Goal: Transaction & Acquisition: Purchase product/service

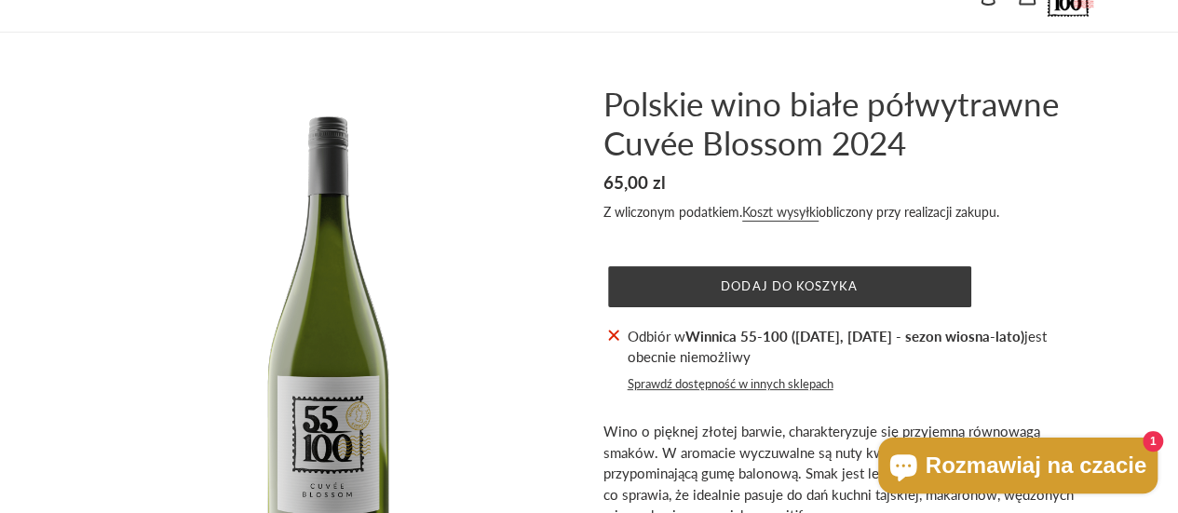
scroll to position [39, 0]
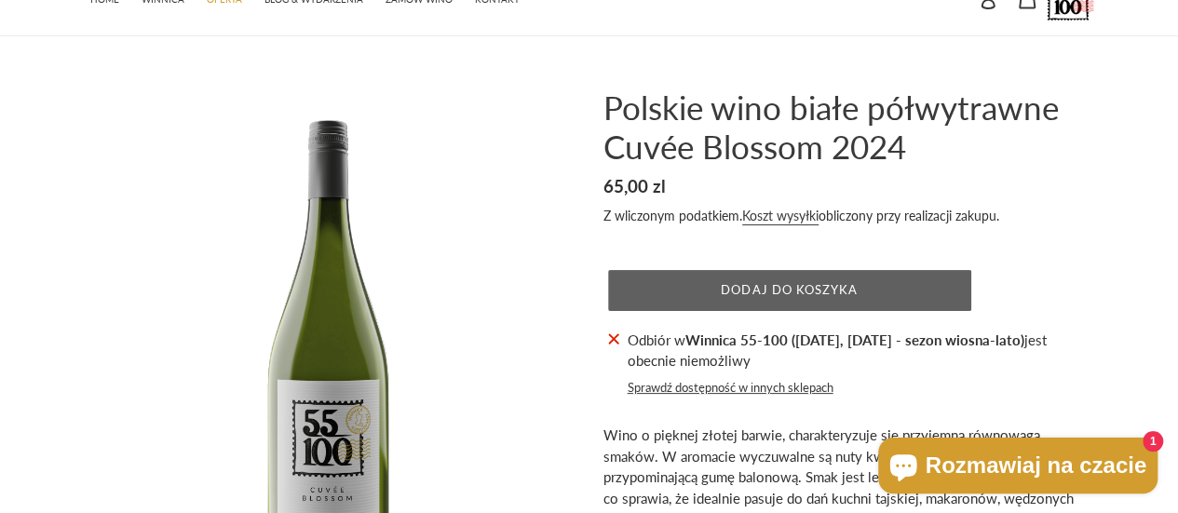
click at [810, 284] on span "Dodaj do koszyka" at bounding box center [789, 289] width 137 height 15
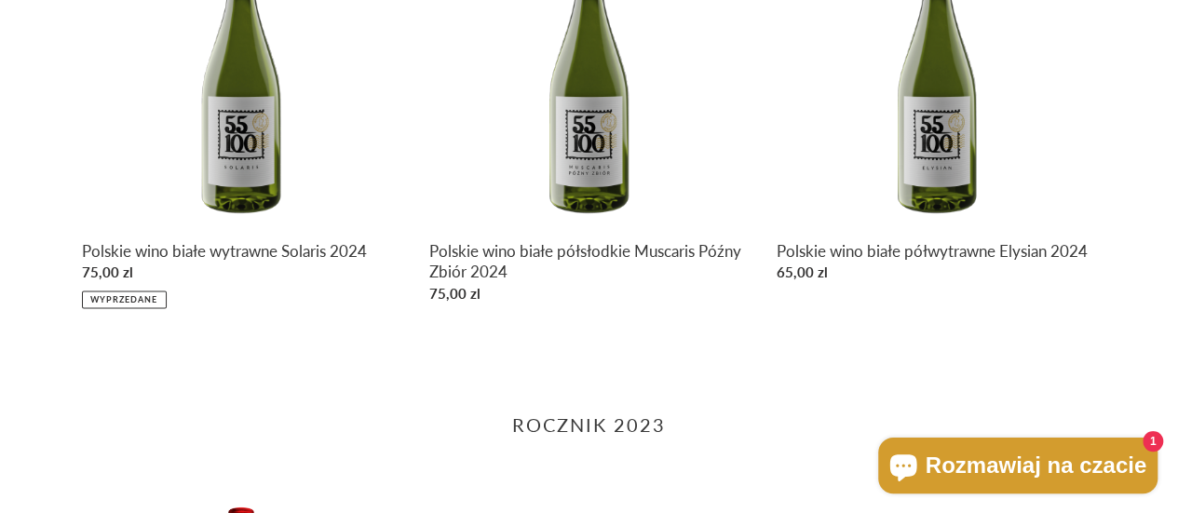
scroll to position [1227, 0]
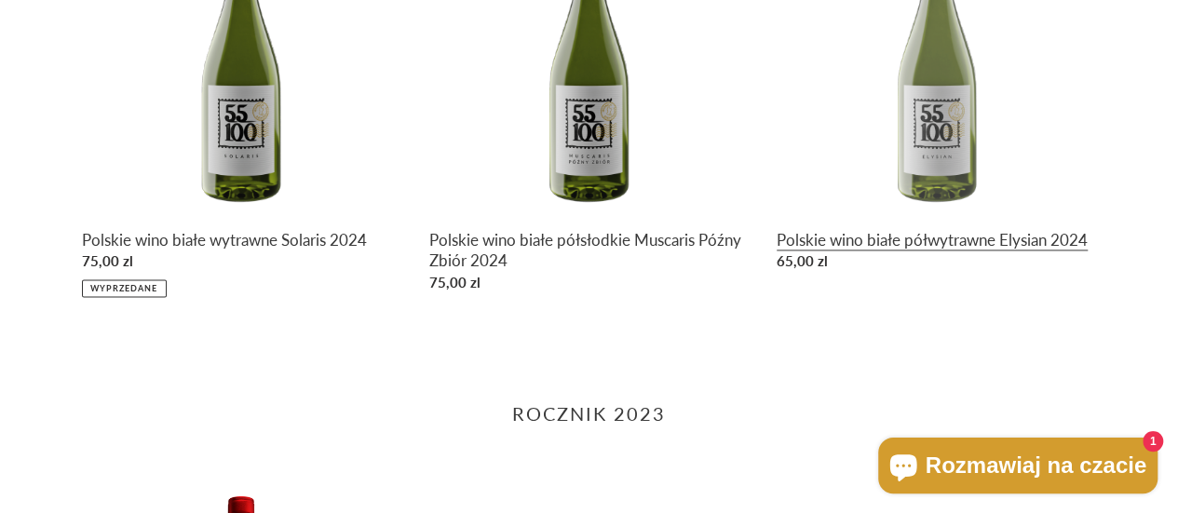
click at [915, 212] on link "Polskie wino białe półwytrawne Elysian 2024" at bounding box center [936, 87] width 319 height 385
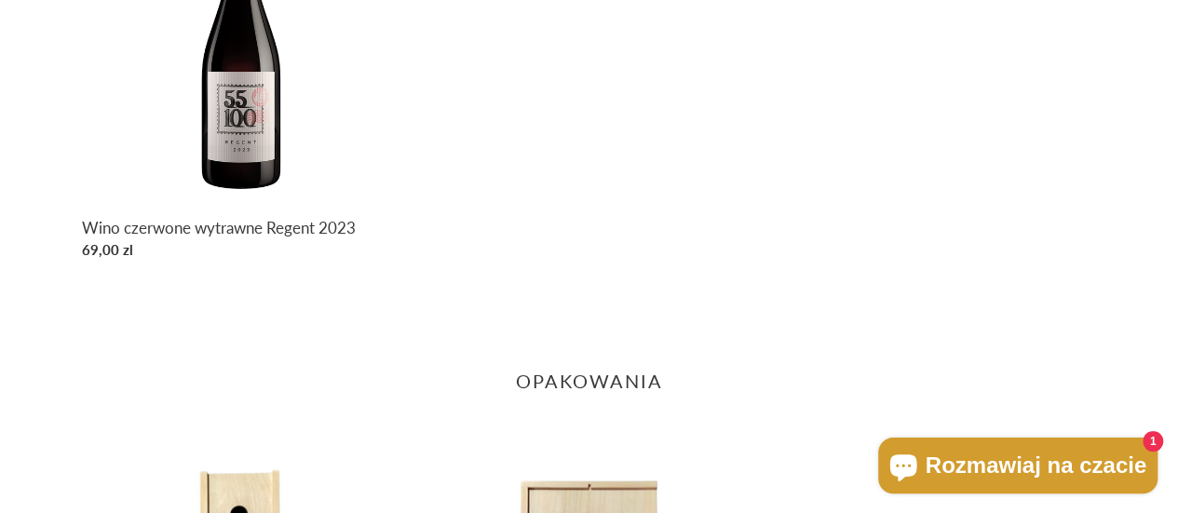
scroll to position [1675, 0]
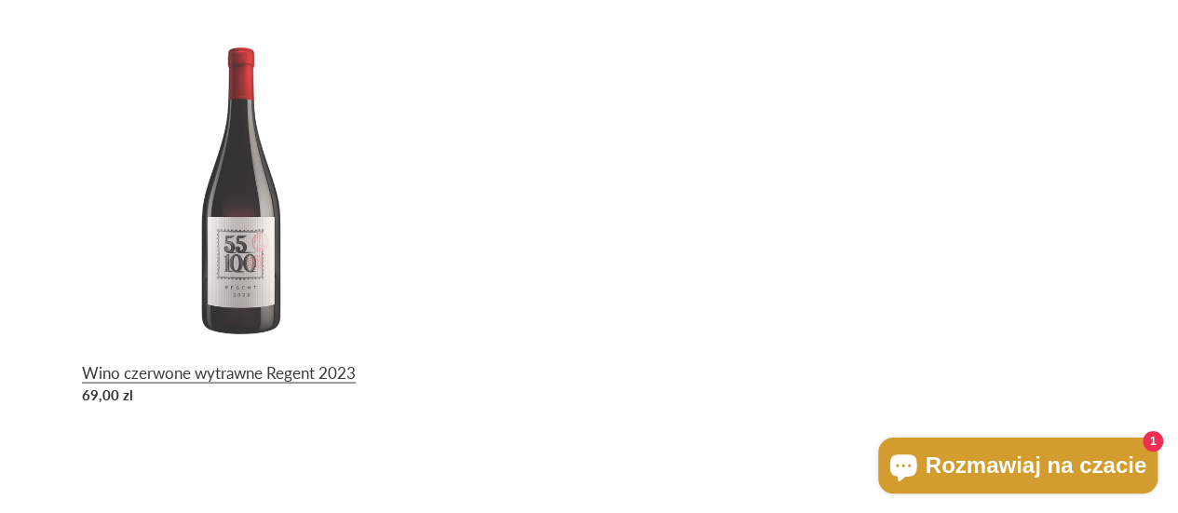
click at [213, 339] on link "Wino czerwone wytrawne Regent 2023" at bounding box center [241, 219] width 319 height 385
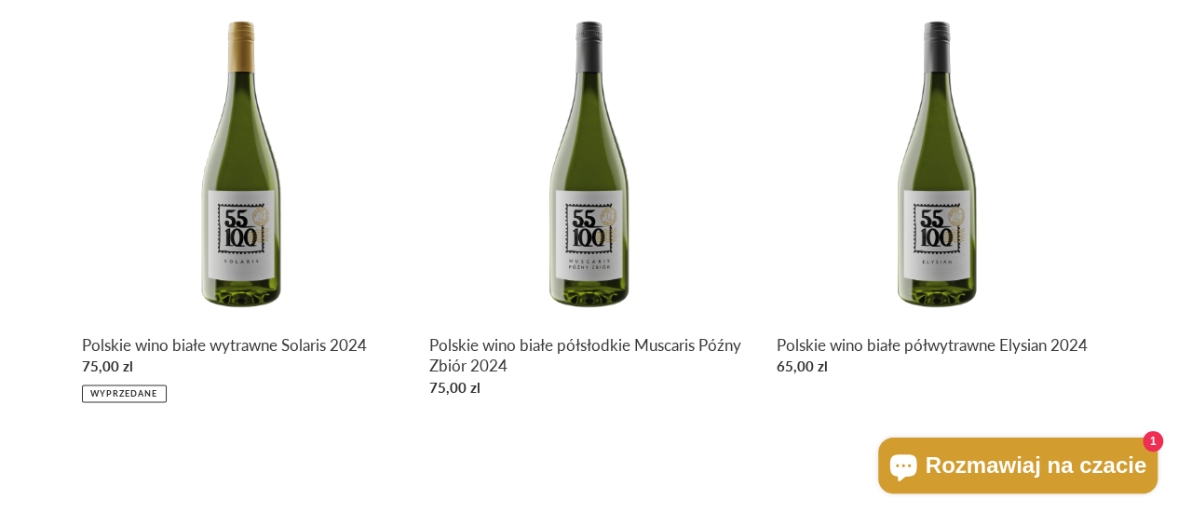
scroll to position [1125, 0]
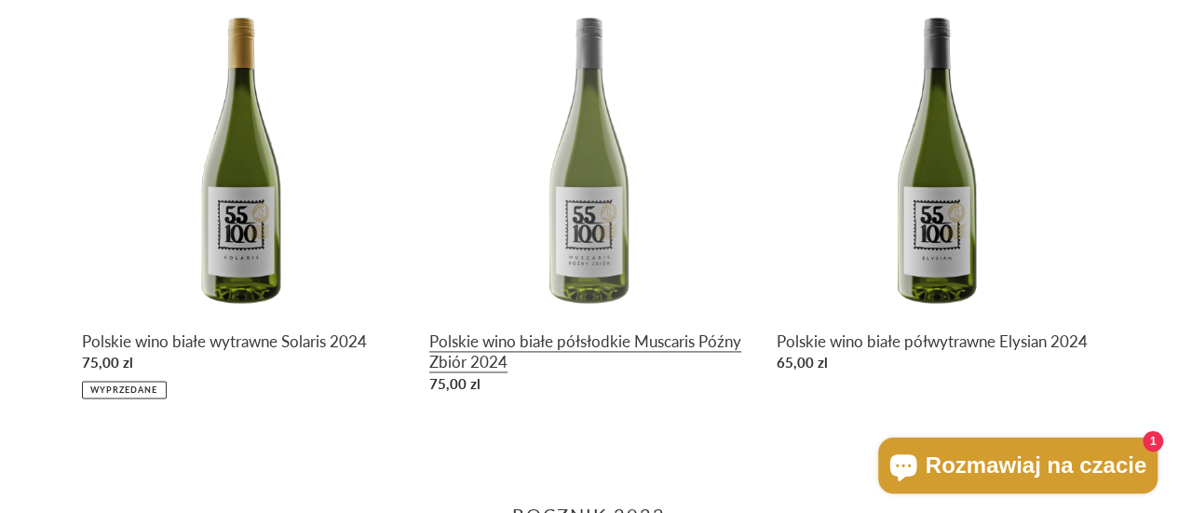
click at [590, 348] on link "Polskie wino białe półsłodkie Muscaris Późny Zbiór 2024" at bounding box center [588, 198] width 319 height 405
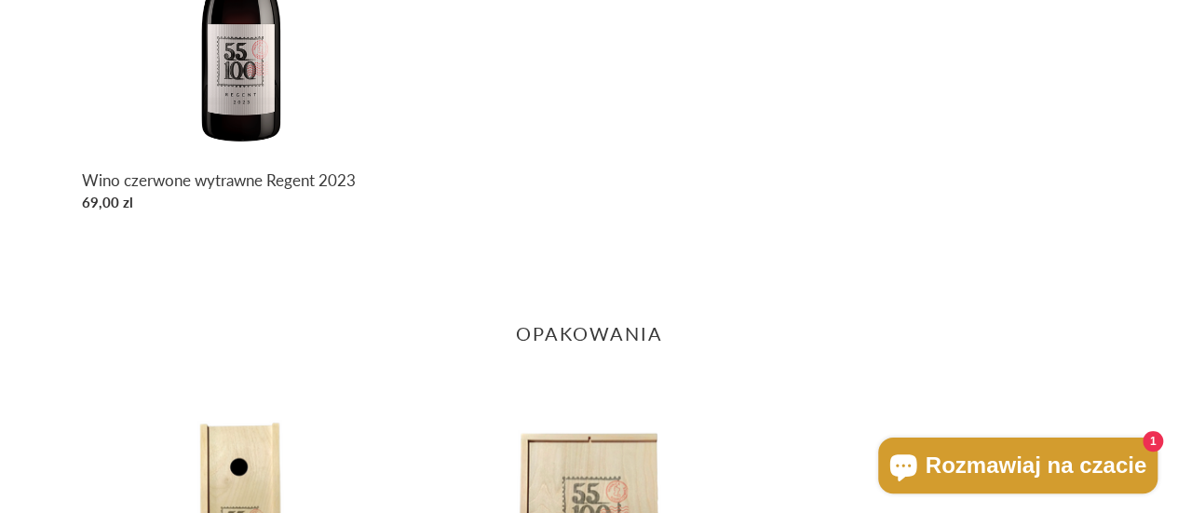
scroll to position [1991, 0]
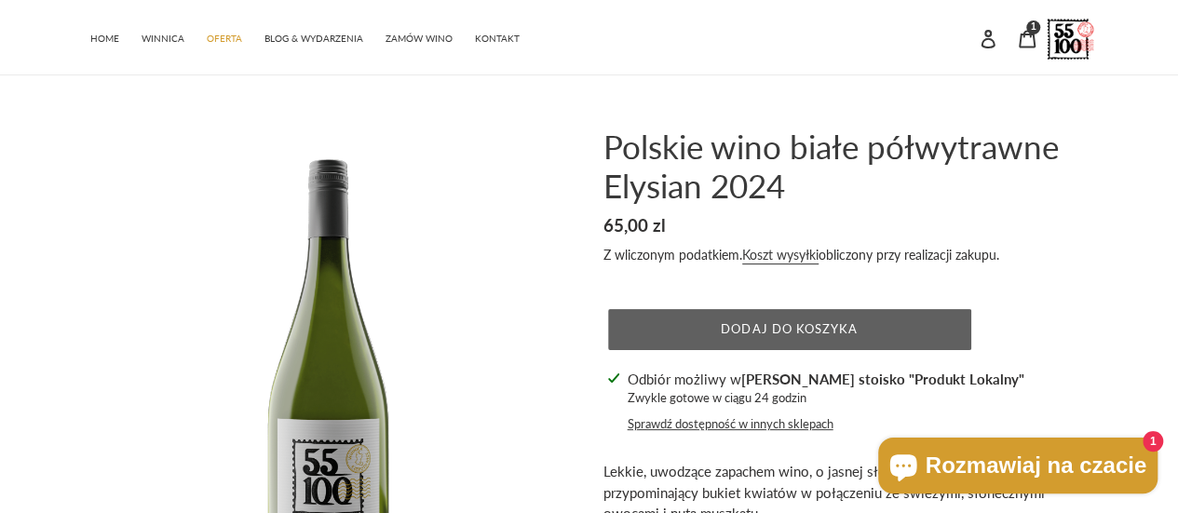
click at [814, 329] on span "Dodaj do koszyka" at bounding box center [789, 328] width 137 height 15
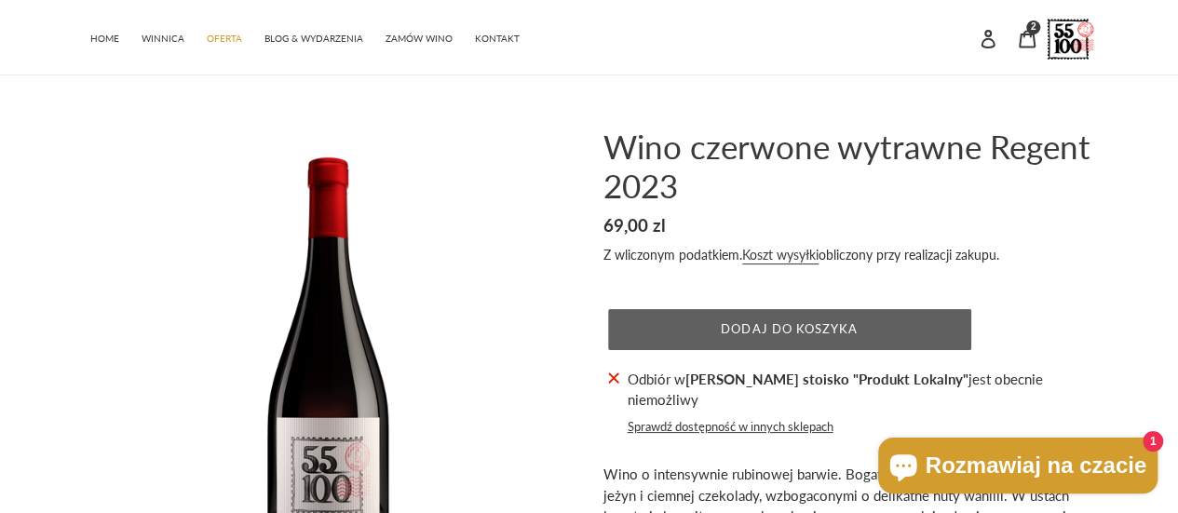
click at [909, 323] on button "Dodaj do koszyka" at bounding box center [789, 329] width 363 height 41
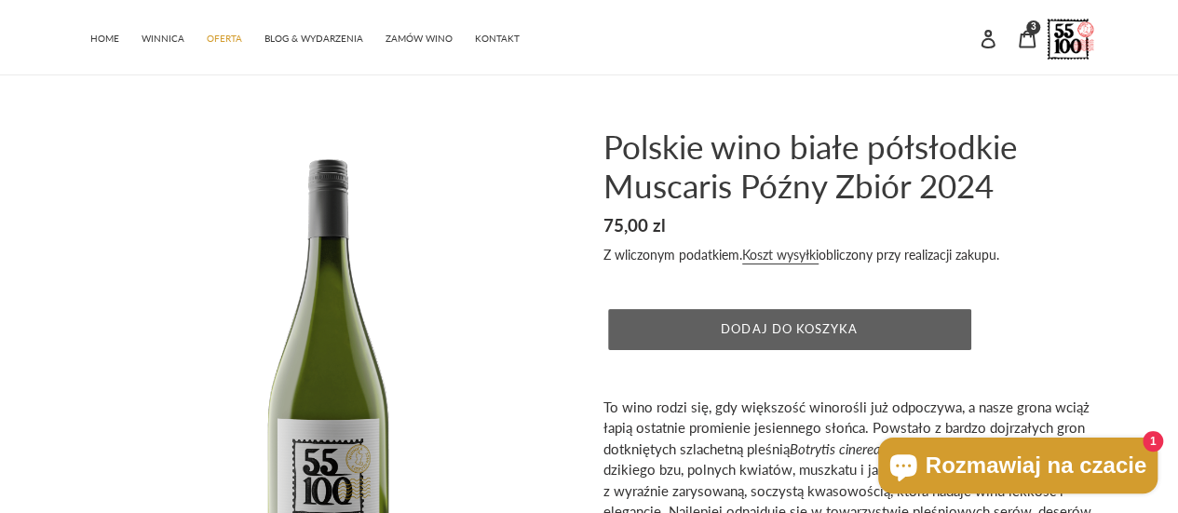
click at [662, 339] on button "Dodaj do koszyka" at bounding box center [789, 329] width 363 height 41
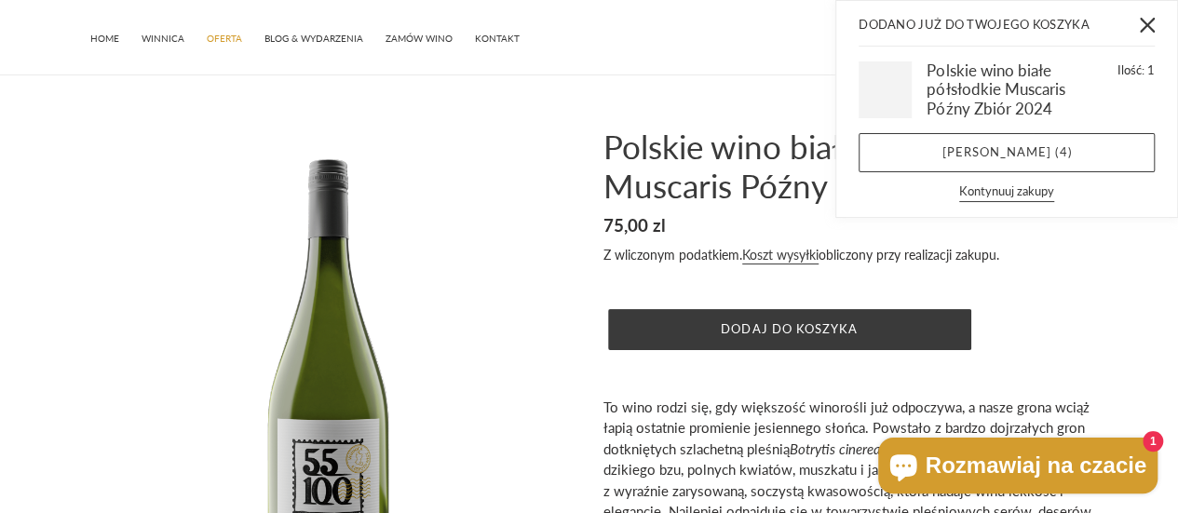
click at [970, 113] on h3 "Polskie wino białe półsłodkie Muscaris Późny Zbiór 2024" at bounding box center [999, 89] width 144 height 57
click at [1001, 91] on h3 "Polskie wino białe półsłodkie Muscaris Późny Zbiór 2024" at bounding box center [999, 89] width 144 height 57
click at [922, 142] on link "Zobacz koszyk ( 4 )" at bounding box center [1007, 152] width 296 height 39
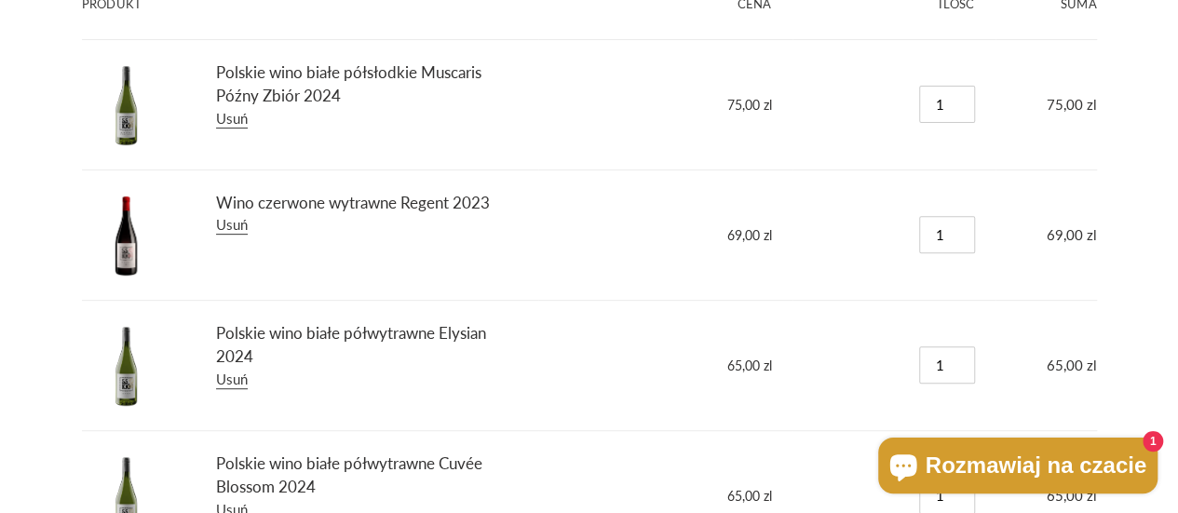
scroll to position [273, 0]
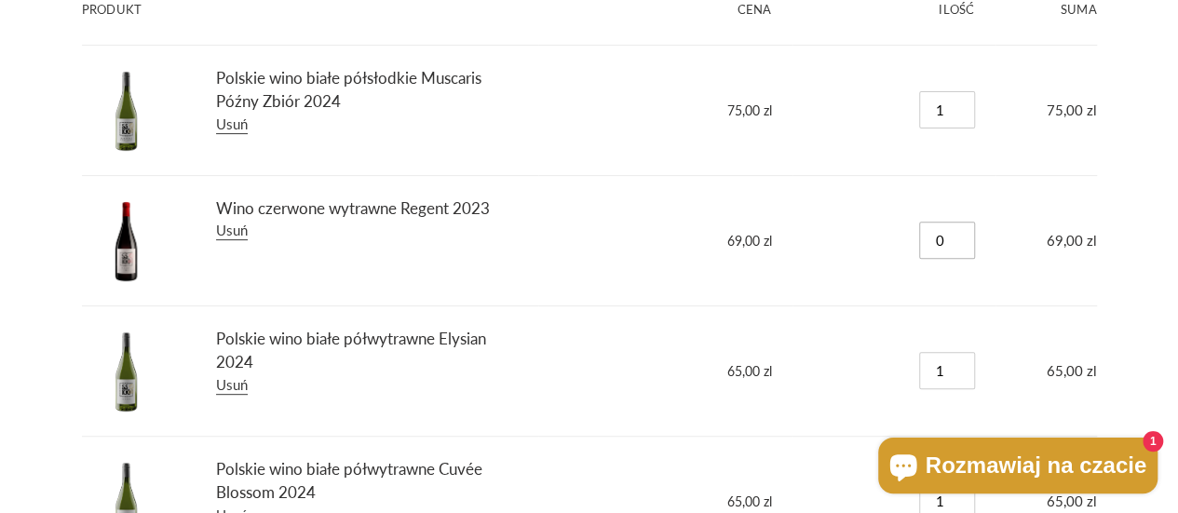
click at [957, 241] on input "0" at bounding box center [947, 240] width 56 height 37
type input "1"
click at [967, 236] on input "1" at bounding box center [947, 240] width 56 height 37
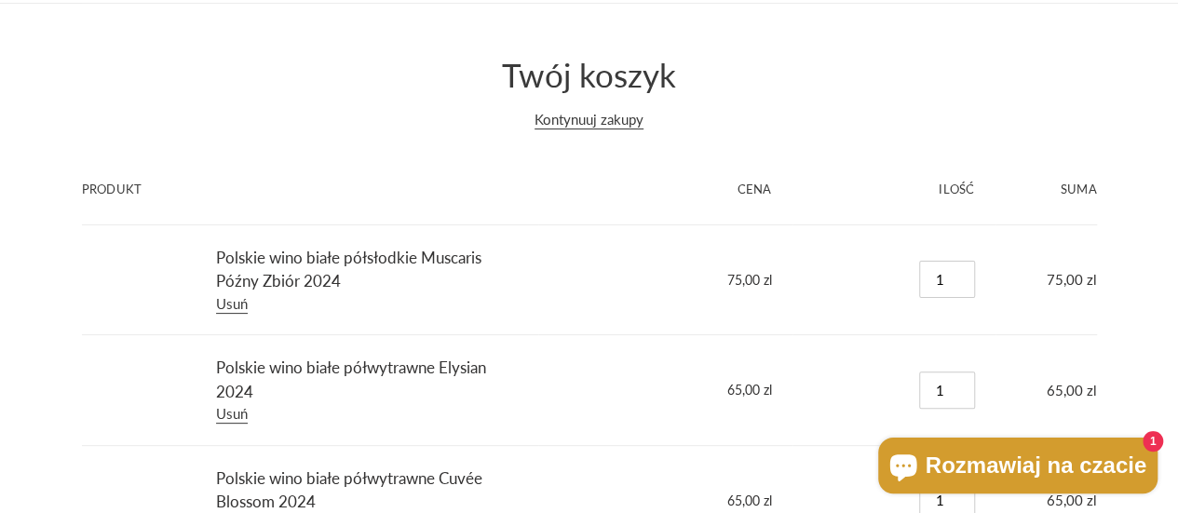
scroll to position [71, 0]
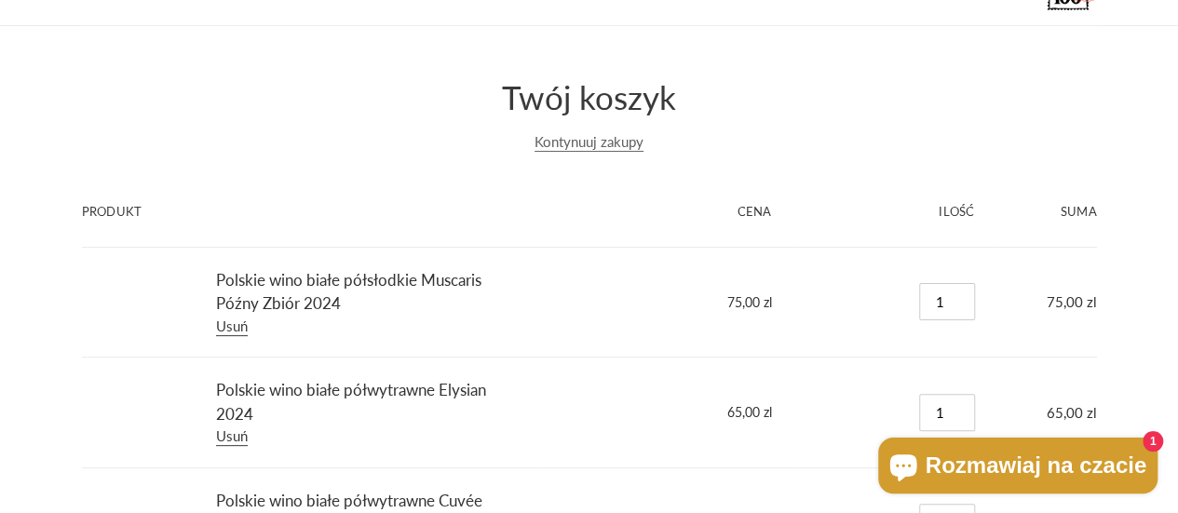
click at [609, 148] on link "Kontynuuj zakupy" at bounding box center [589, 142] width 109 height 19
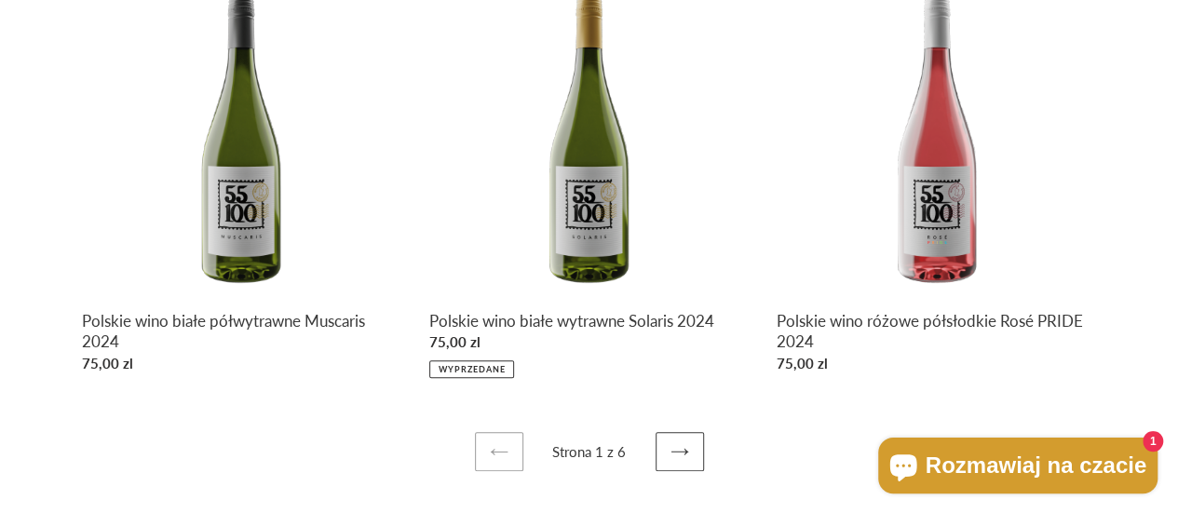
scroll to position [807, 0]
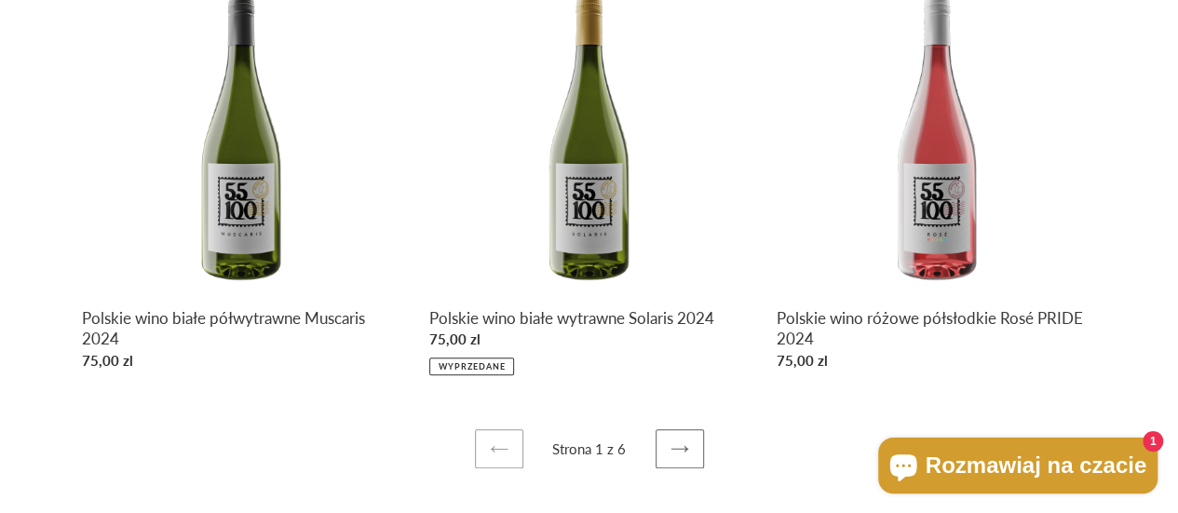
click at [684, 451] on icon at bounding box center [680, 449] width 19 height 19
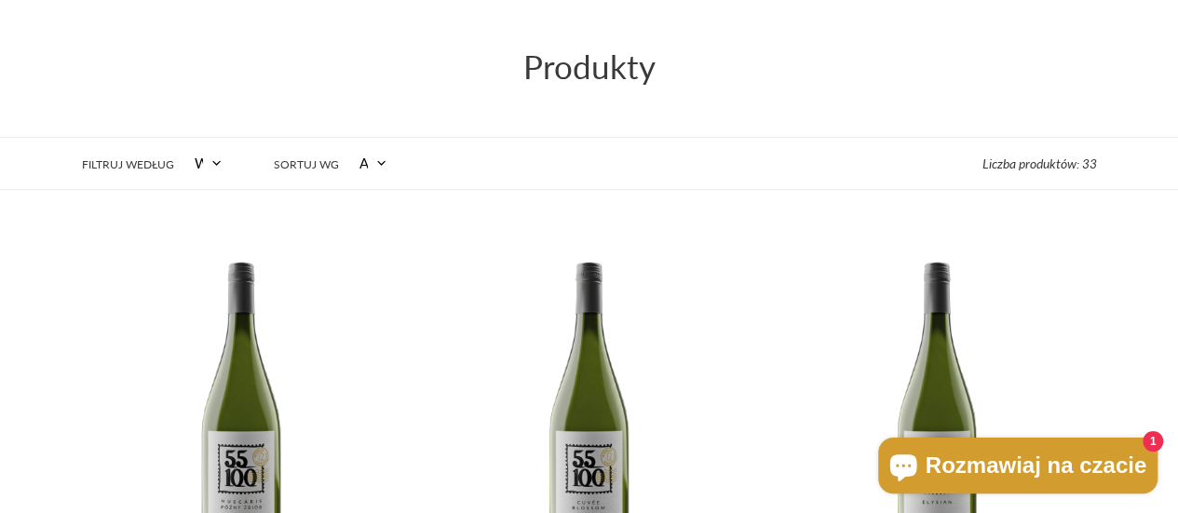
scroll to position [0, 0]
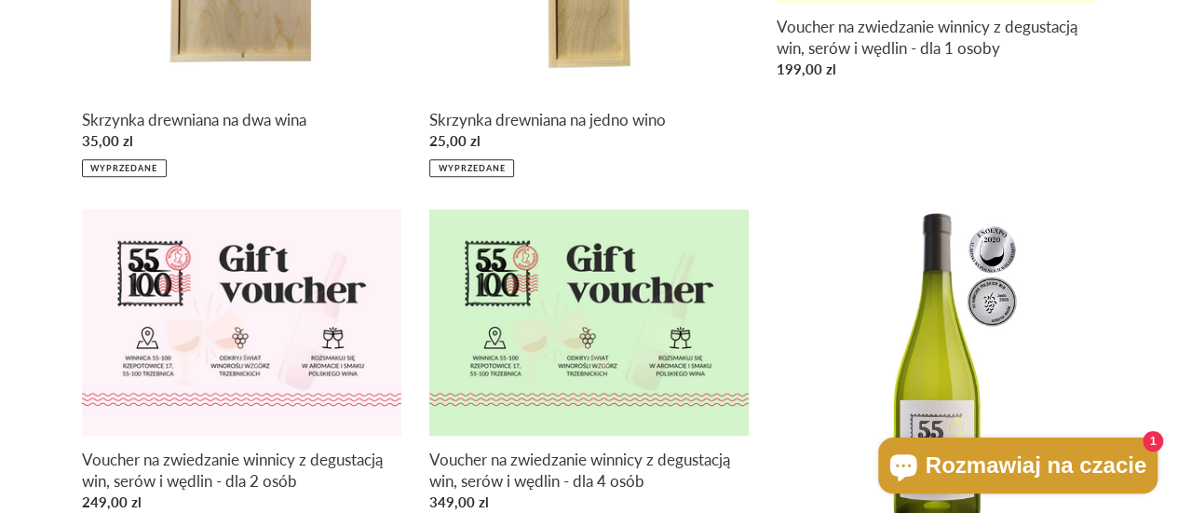
scroll to position [798, 0]
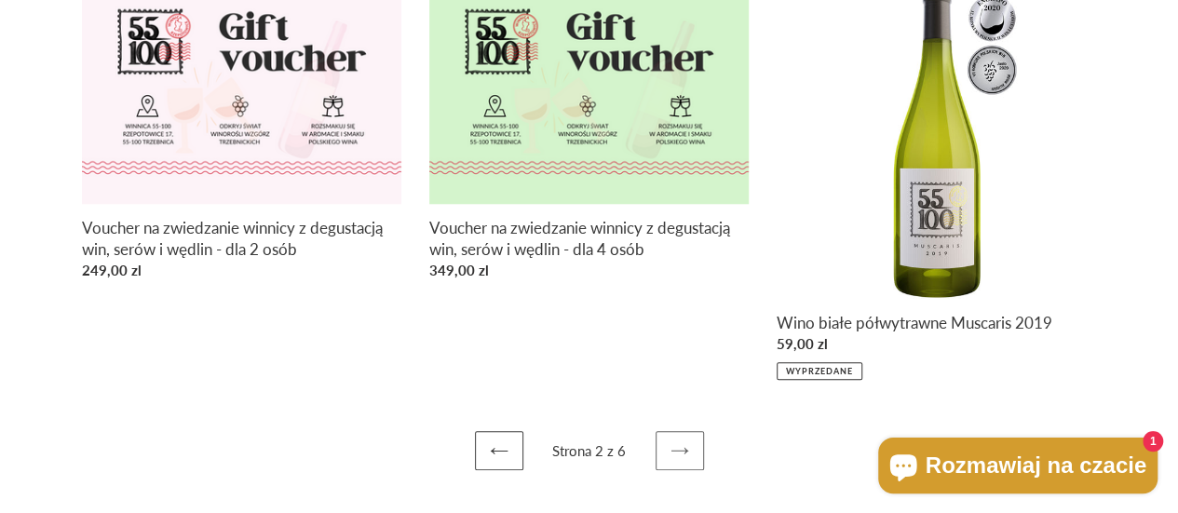
click at [685, 449] on icon at bounding box center [680, 450] width 19 height 19
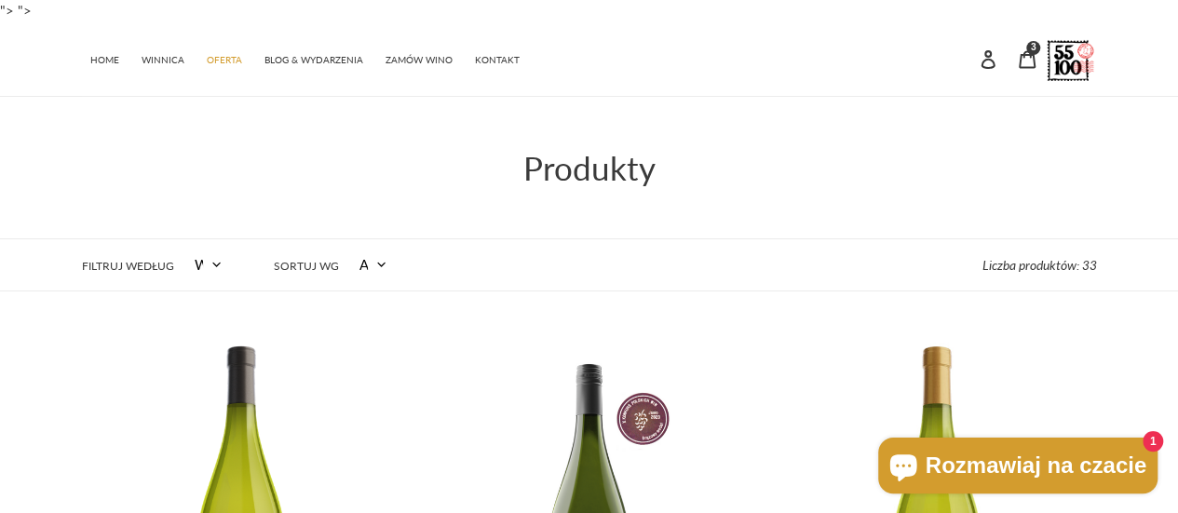
click at [1053, 70] on div "Szukaj Zaloguj się Koszyk 3 pozycje" at bounding box center [971, 58] width 254 height 75
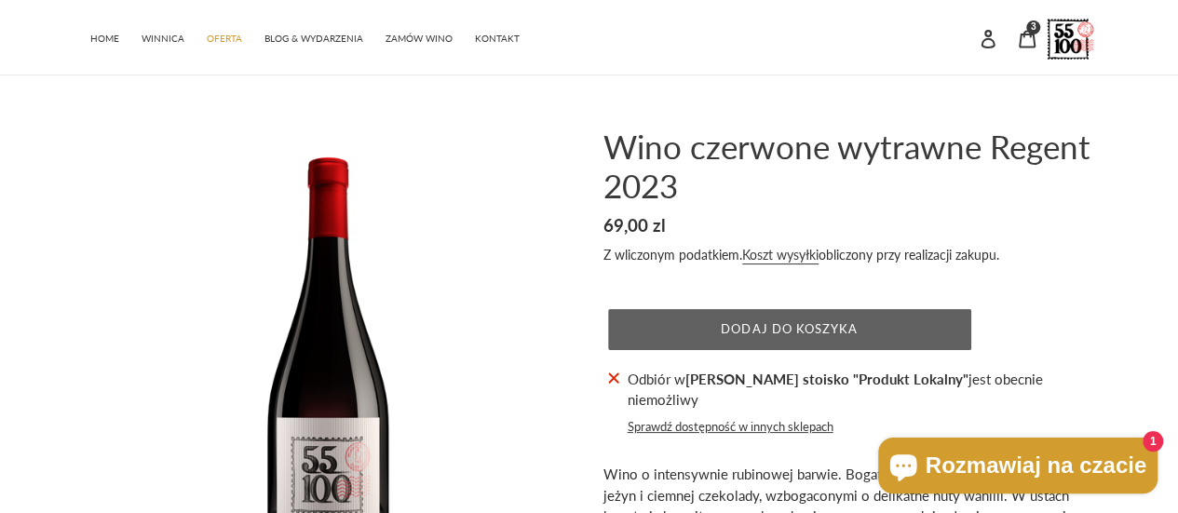
click at [924, 309] on button "Dodaj do koszyka" at bounding box center [789, 329] width 363 height 41
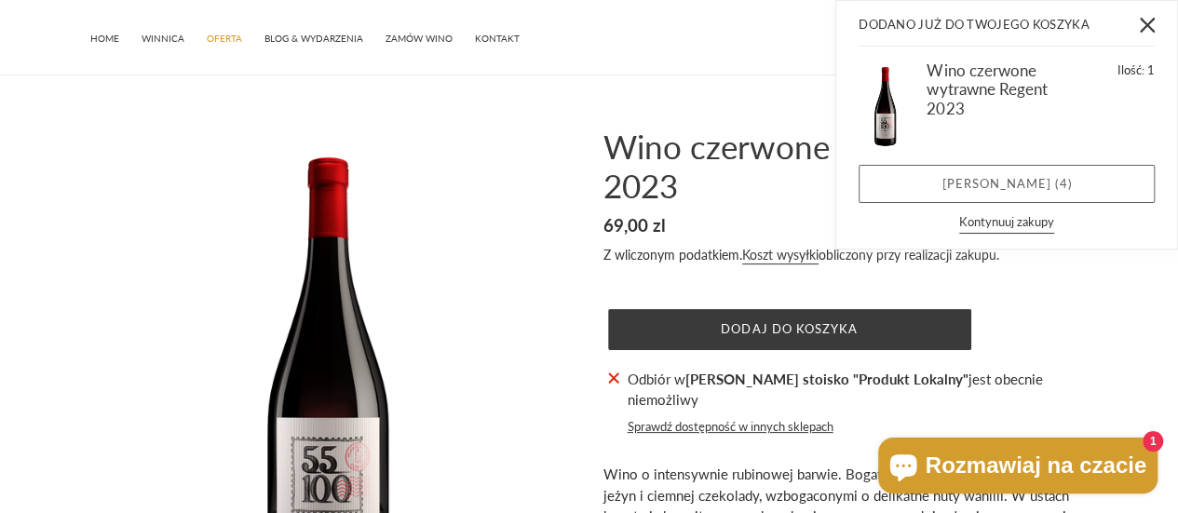
click at [953, 183] on link "Zobacz koszyk ( 4 )" at bounding box center [1007, 184] width 296 height 39
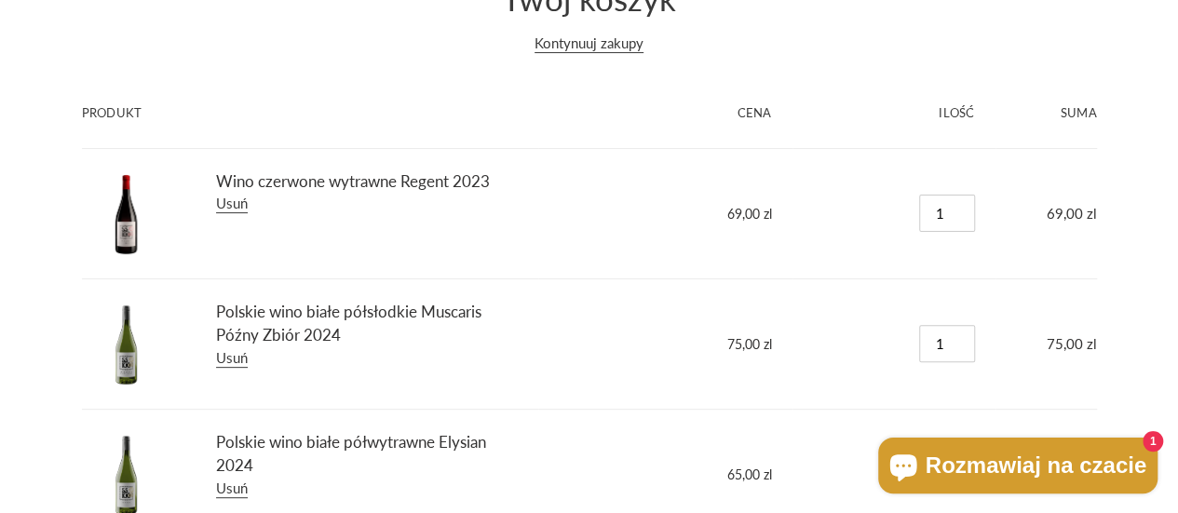
scroll to position [194, 0]
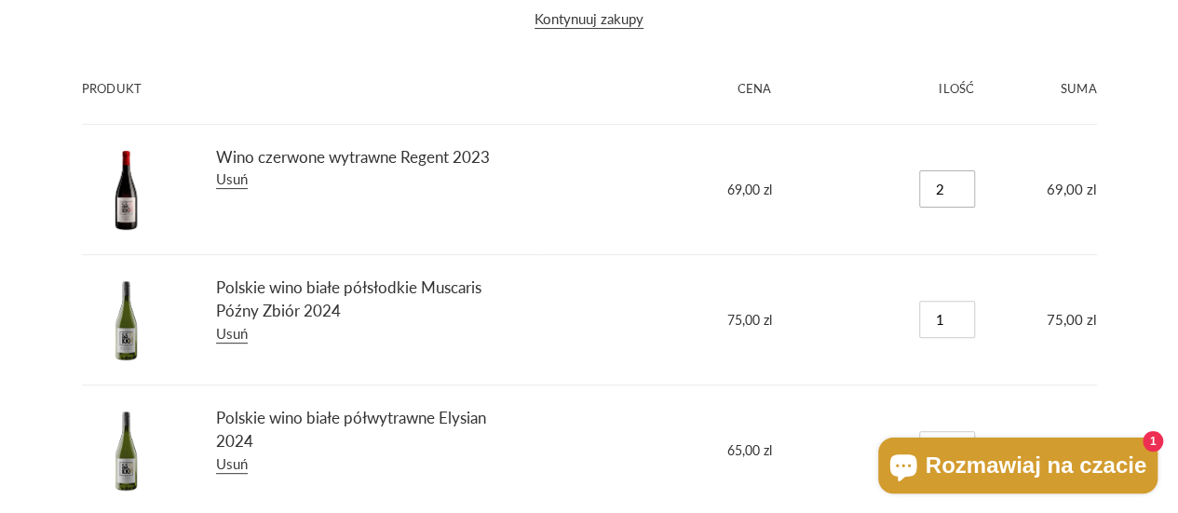
click at [965, 182] on input "2" at bounding box center [947, 188] width 56 height 37
type input "3"
click at [965, 182] on input "3" at bounding box center [947, 188] width 56 height 37
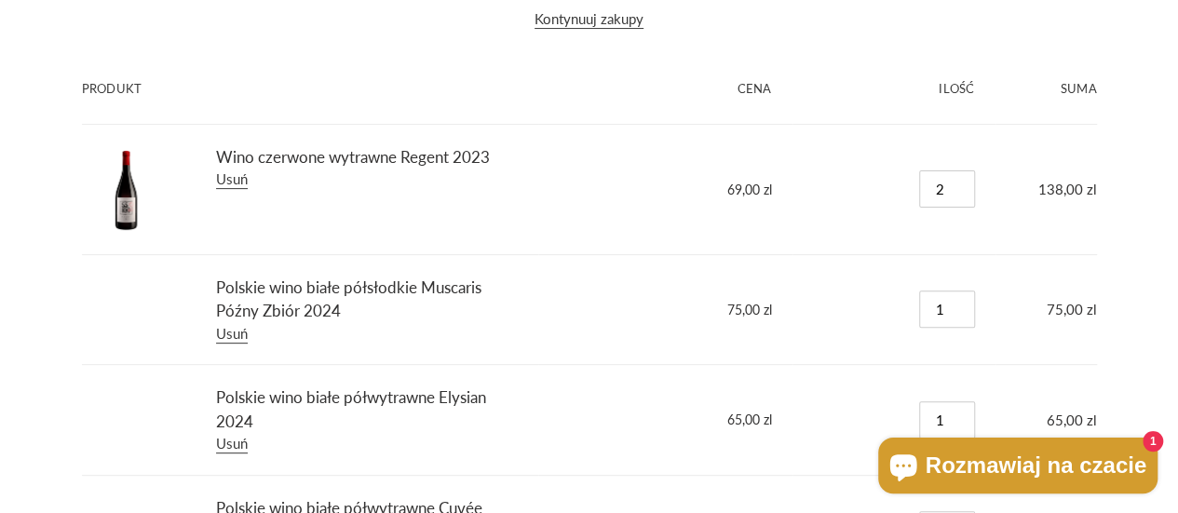
type input "3"
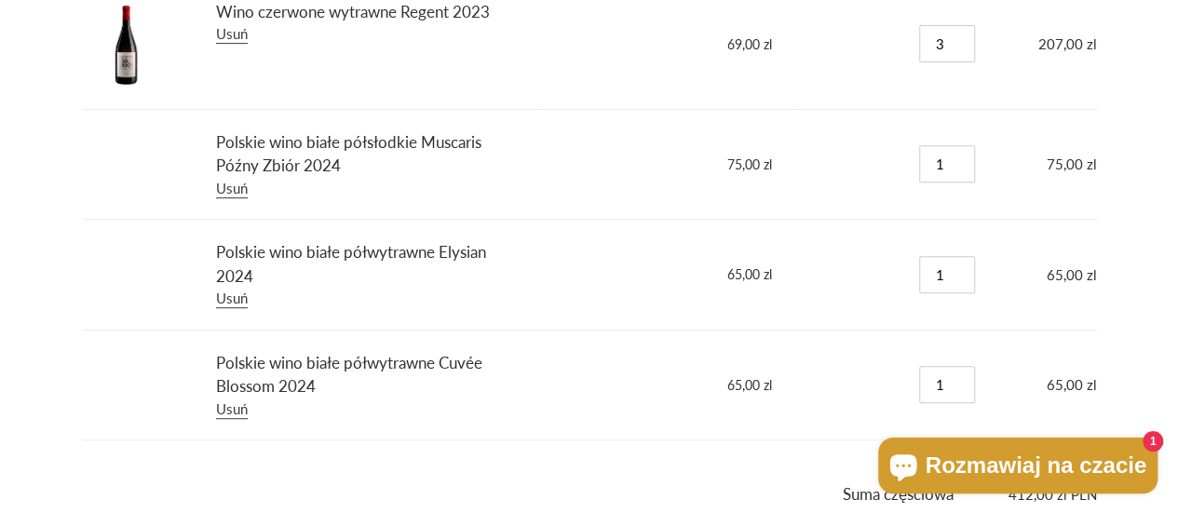
scroll to position [367, 0]
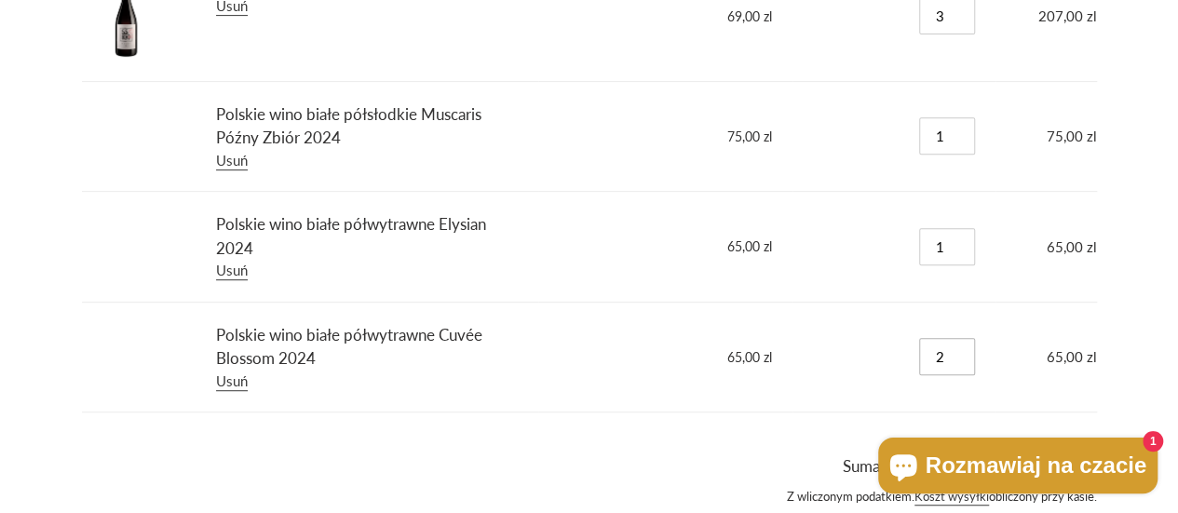
click at [961, 346] on input "2" at bounding box center [947, 356] width 56 height 37
type input "3"
click at [961, 346] on input "3" at bounding box center [947, 356] width 56 height 37
type input "3"
click at [961, 346] on input "3" at bounding box center [947, 356] width 56 height 37
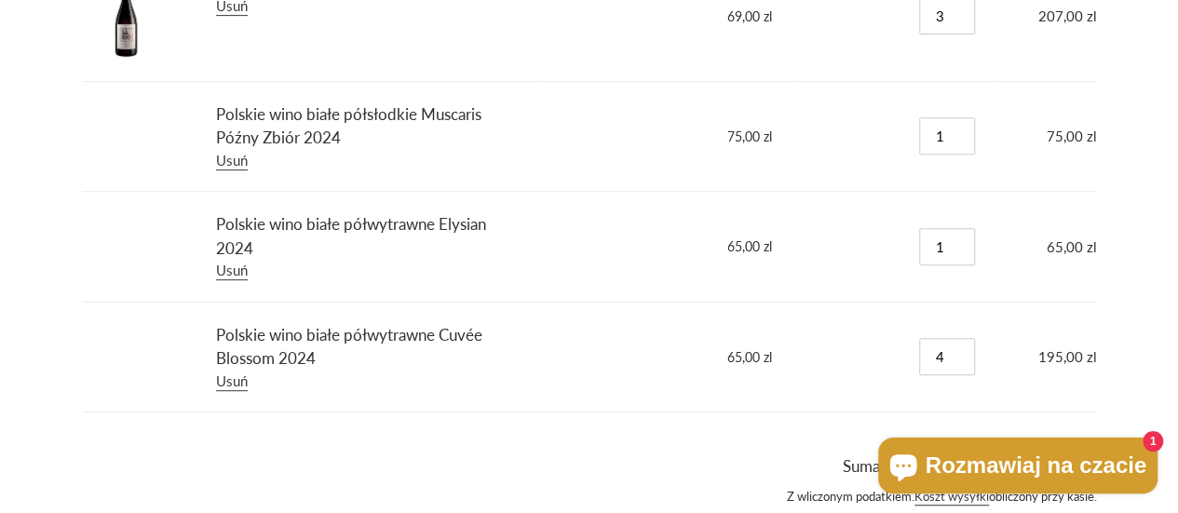
type input "4"
click at [961, 347] on input "4" at bounding box center [947, 356] width 56 height 37
type input "2"
click at [963, 241] on input "2" at bounding box center [947, 246] width 56 height 37
type input "2"
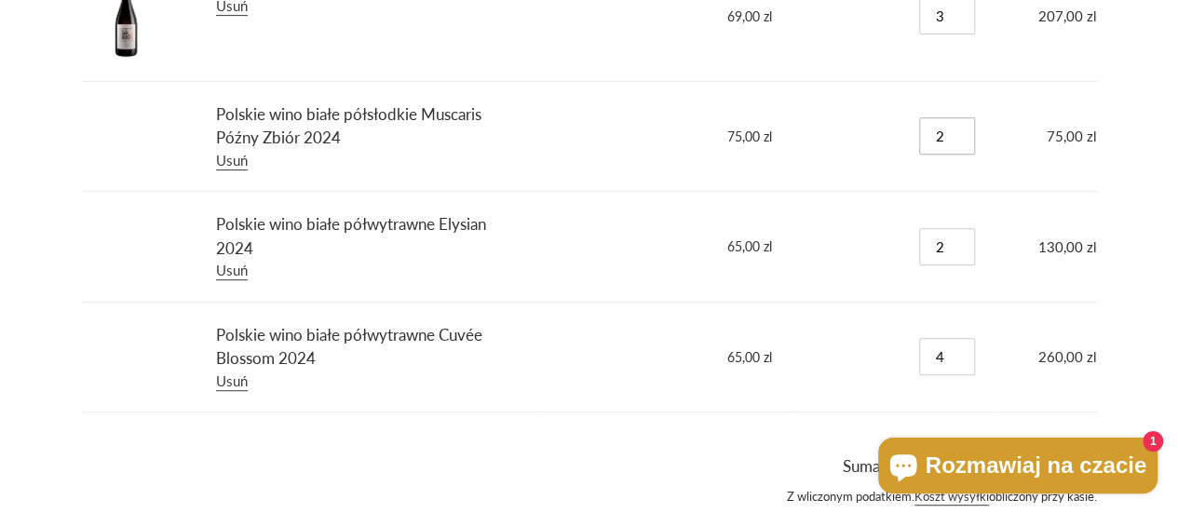
click at [961, 128] on input "2" at bounding box center [947, 135] width 56 height 37
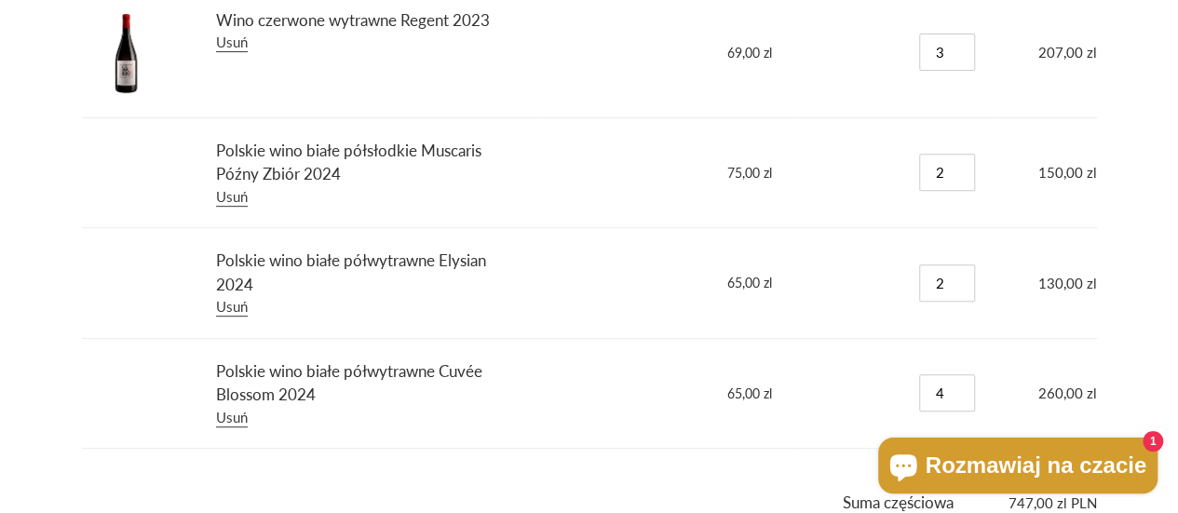
scroll to position [321, 0]
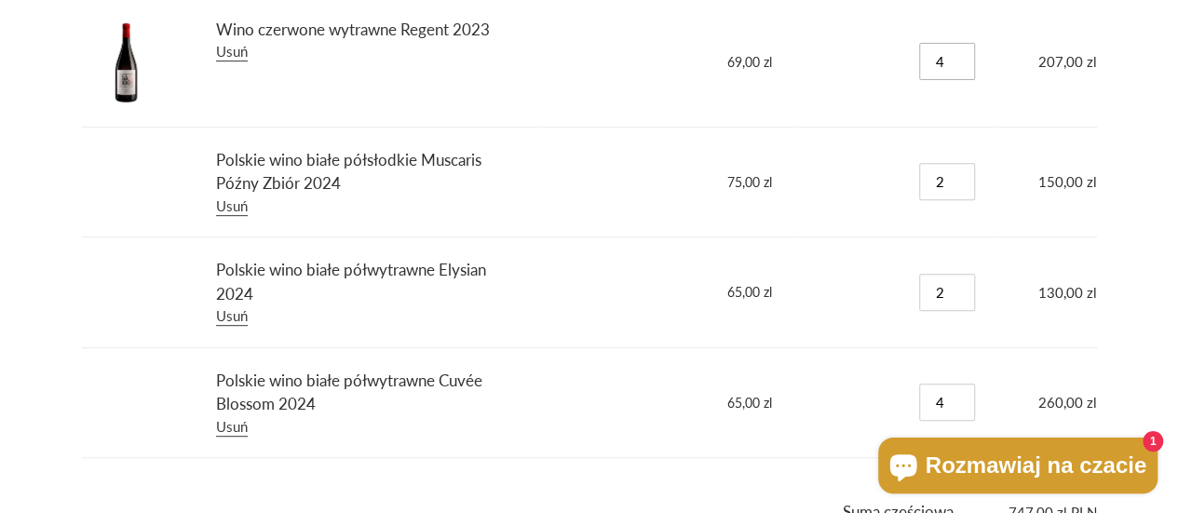
type input "4"
click at [961, 53] on input "4" at bounding box center [947, 61] width 56 height 37
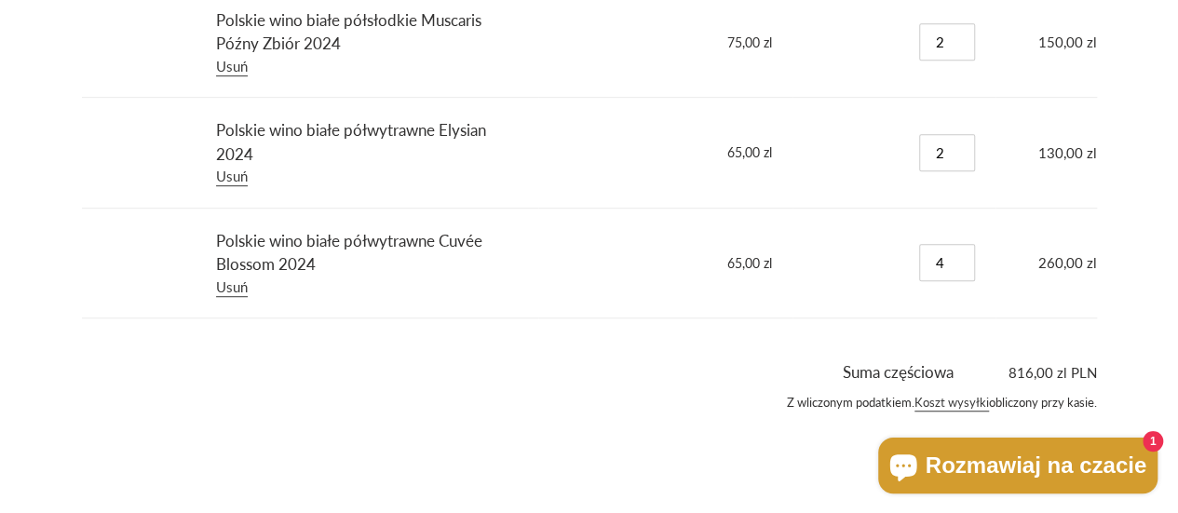
scroll to position [481, 0]
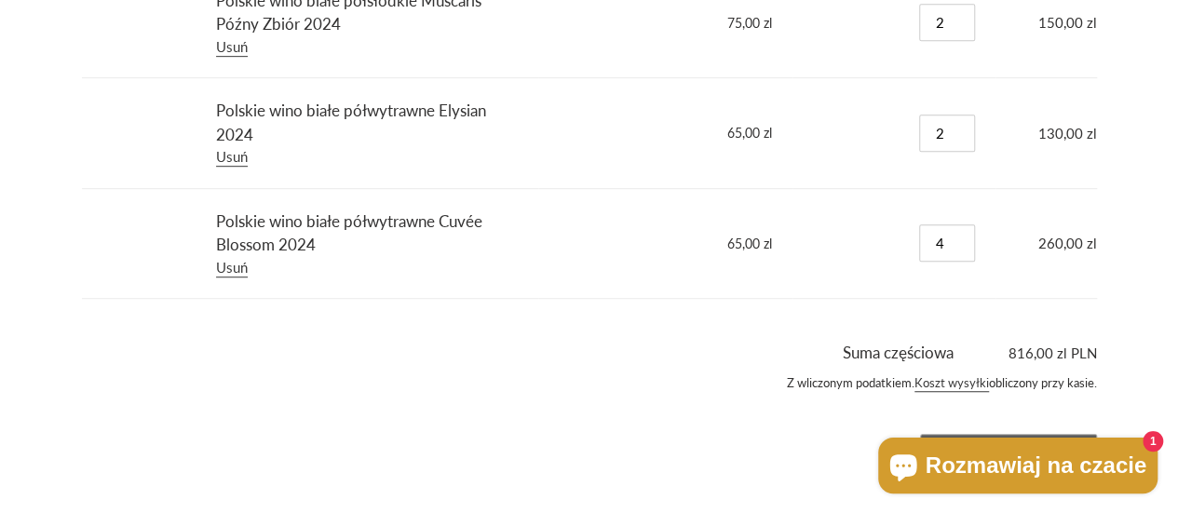
click at [1075, 435] on input "Realizacja zakupu" at bounding box center [1008, 451] width 177 height 35
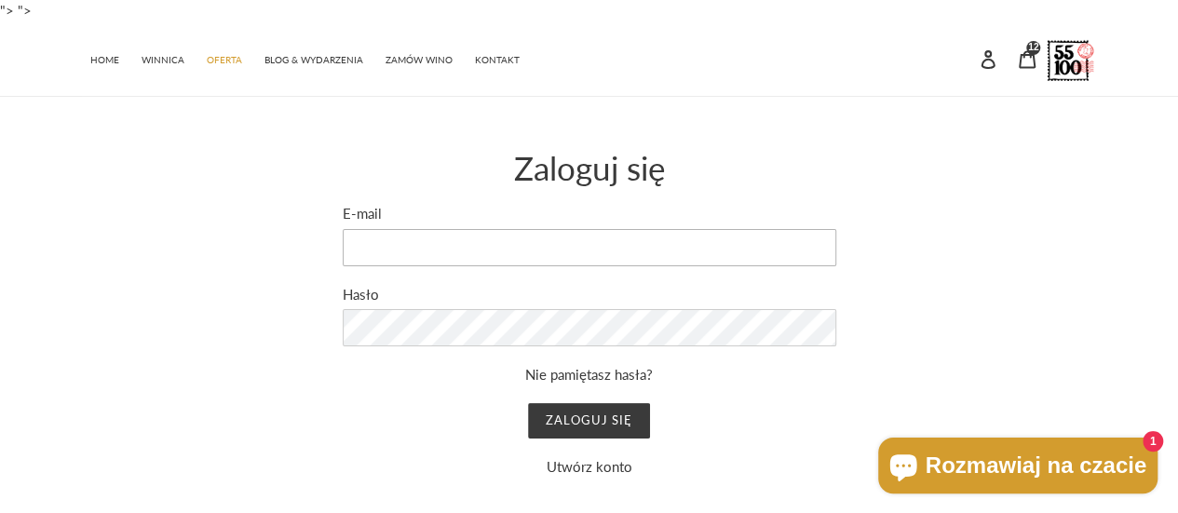
click at [632, 237] on input "E-mail" at bounding box center [590, 247] width 494 height 37
type input "zakupy23@interia.eu"
click at [589, 438] on div "Nie pamiętasz hasła? Zaloguj się Utwórz konto" at bounding box center [590, 420] width 494 height 113
click at [582, 465] on link "Utwórz konto" at bounding box center [590, 466] width 86 height 17
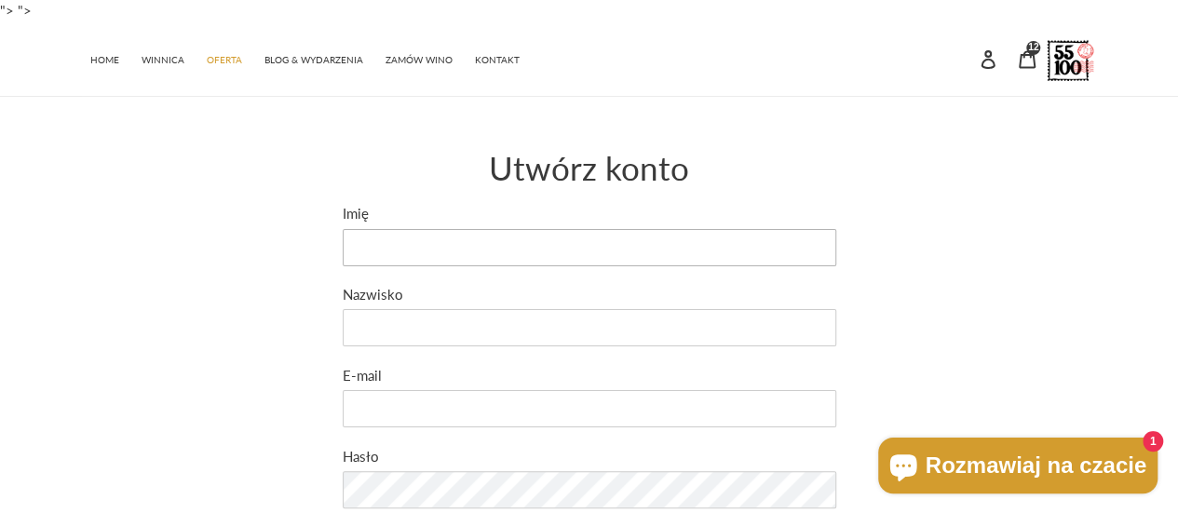
click at [594, 249] on input "Imię" at bounding box center [590, 247] width 494 height 37
type input "Wiktoria"
type input "Kurkowiak"
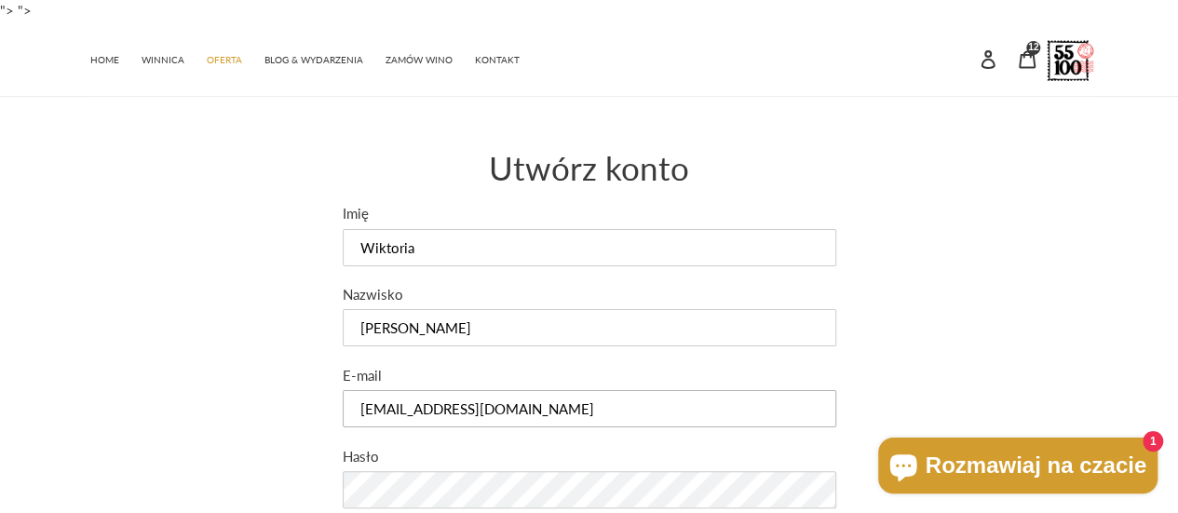
type input "[EMAIL_ADDRESS][DOMAIN_NAME]"
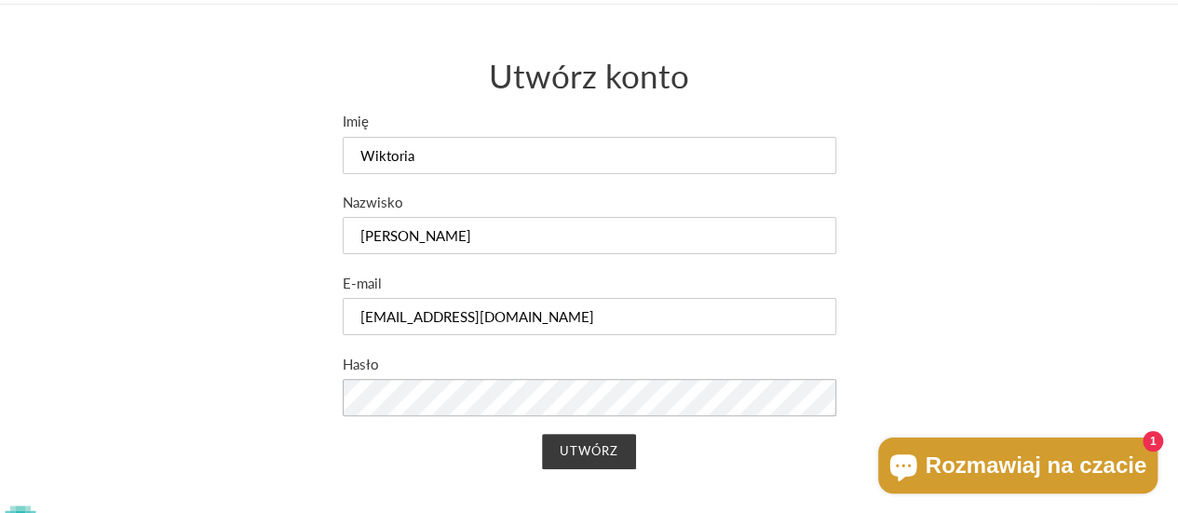
scroll to position [128, 0]
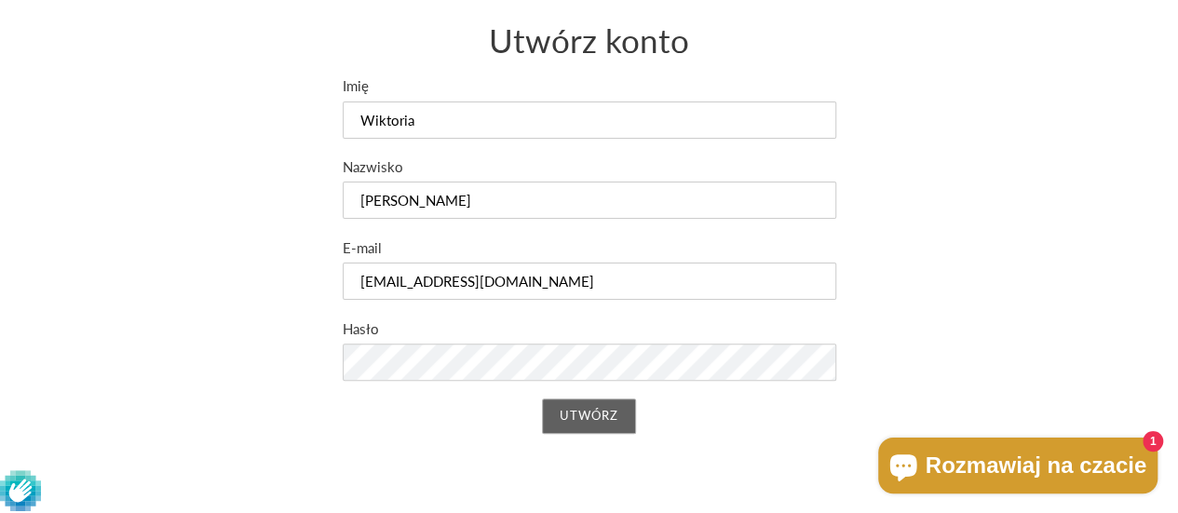
click at [584, 425] on input "Utwórz" at bounding box center [589, 416] width 94 height 35
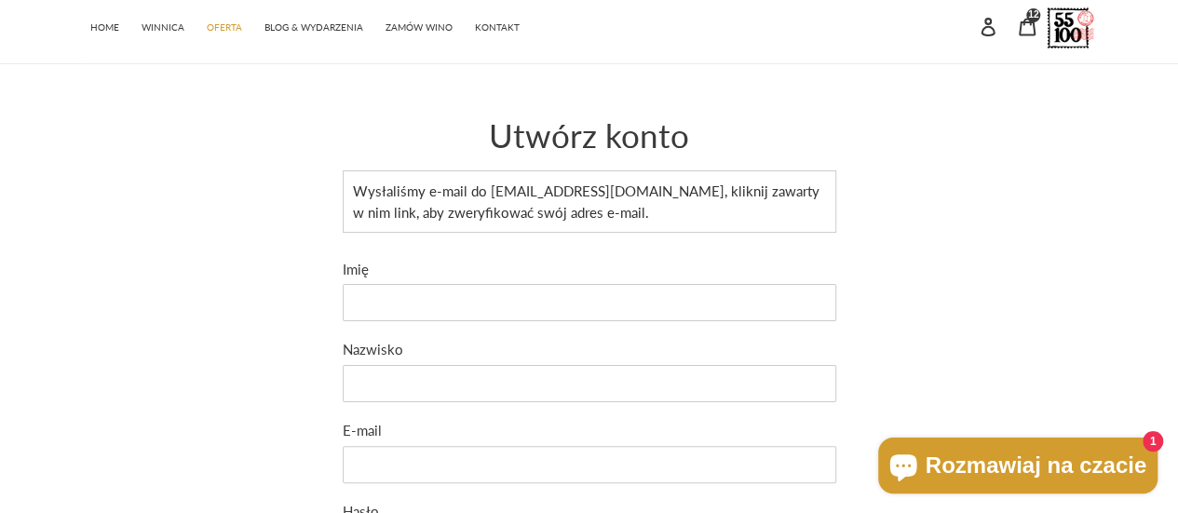
scroll to position [25, 0]
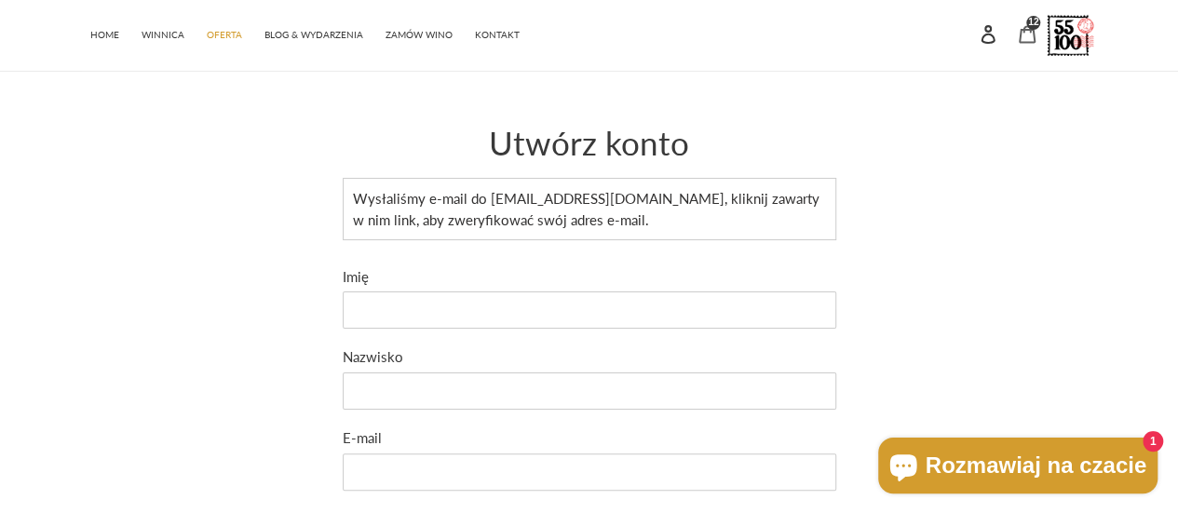
click at [1026, 33] on icon at bounding box center [1027, 34] width 19 height 19
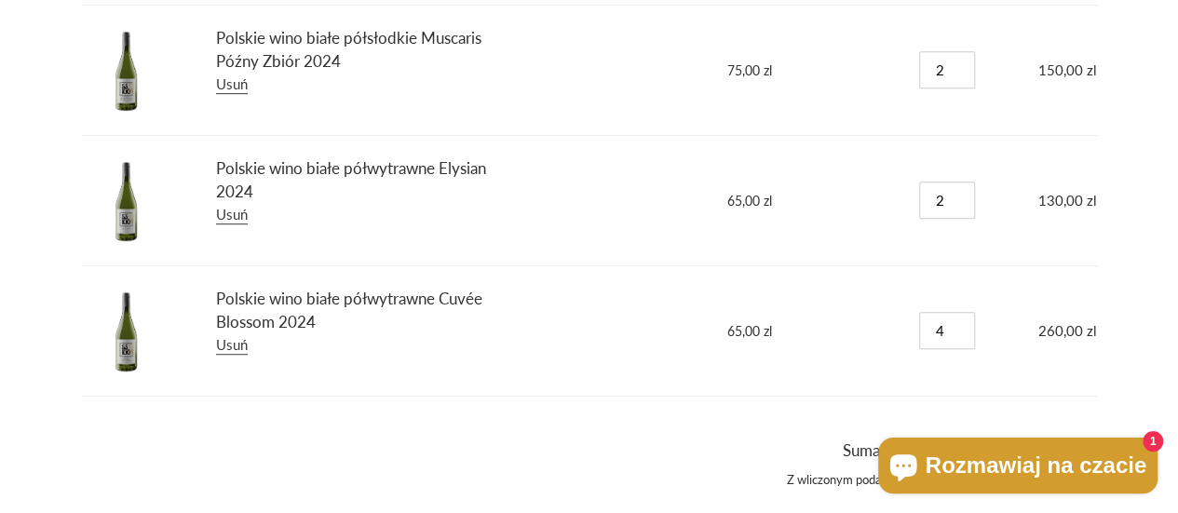
scroll to position [540, 0]
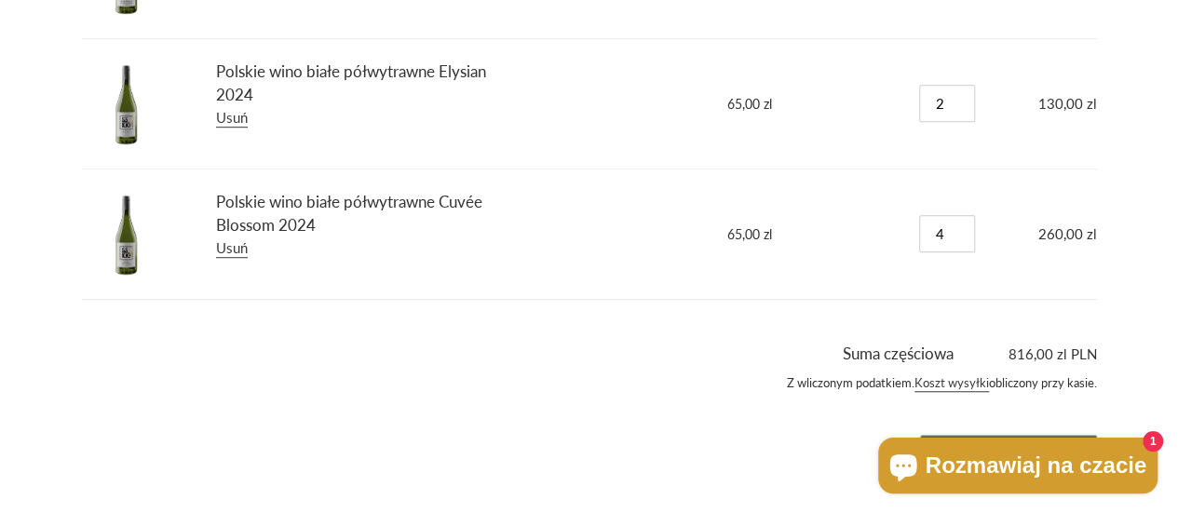
click at [1084, 437] on input "Realizacja zakupu" at bounding box center [1008, 452] width 177 height 35
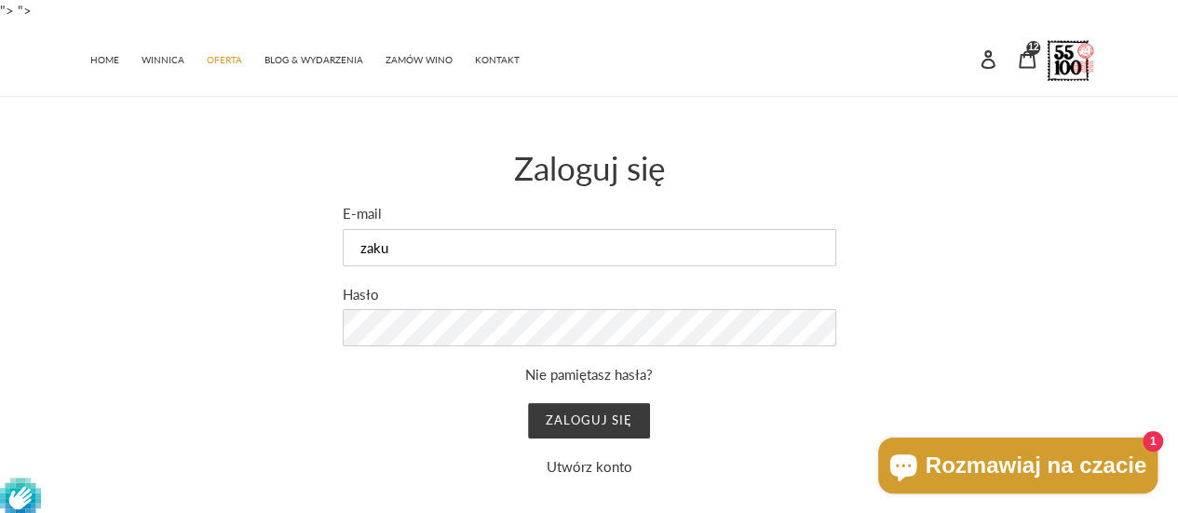
type input "[EMAIL_ADDRESS][DOMAIN_NAME]"
click at [528, 403] on input "Zaloguj się" at bounding box center [589, 420] width 122 height 35
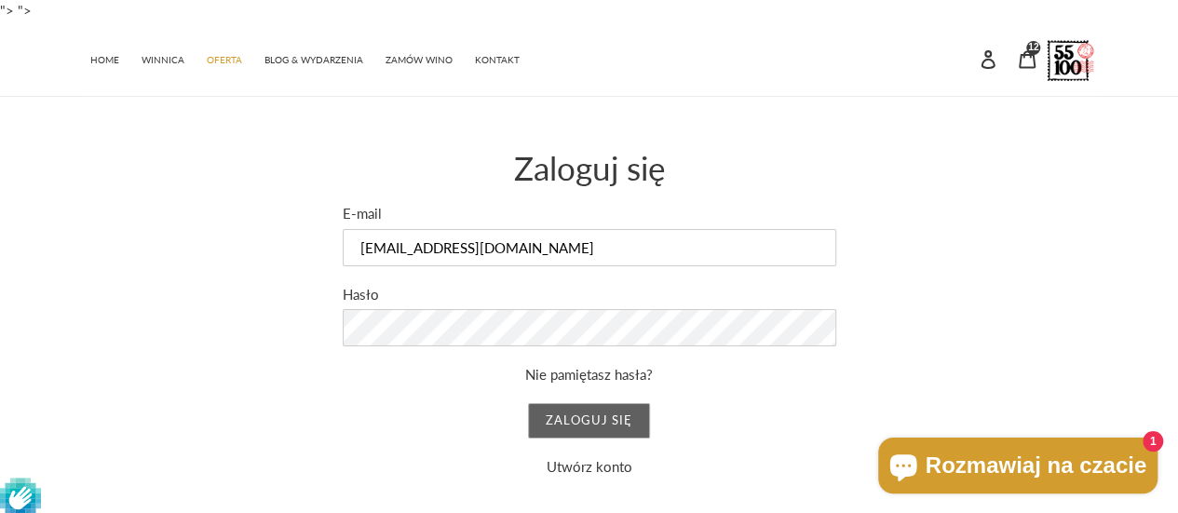
click at [561, 411] on input "Zaloguj się" at bounding box center [589, 420] width 122 height 35
